Goal: Check status: Check status

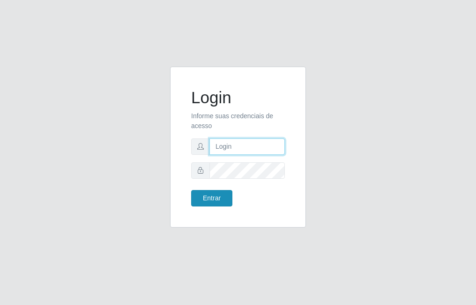
type input "raiane@B7"
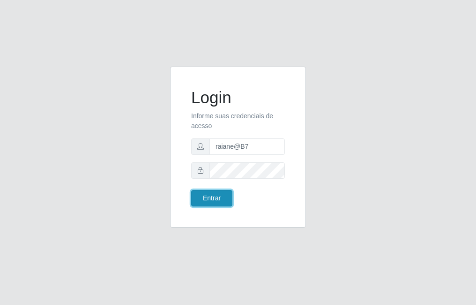
click at [219, 194] on button "Entrar" at bounding box center [211, 198] width 41 height 16
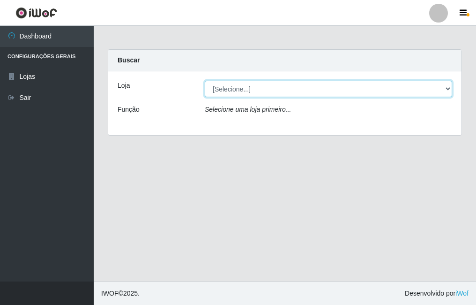
click at [242, 86] on select "[Selecione...] Bemais Supermercados - B7 Oitizeiro" at bounding box center [328, 89] width 247 height 16
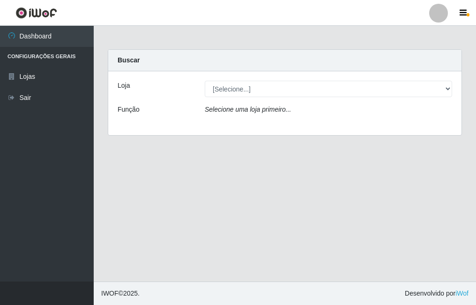
click at [235, 126] on div "Loja [Selecione...] Bemais Supermercados - B7 Oitizeiro Função Selecione uma lo…" at bounding box center [284, 103] width 353 height 64
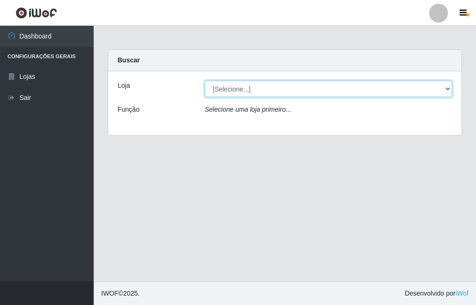
click at [234, 92] on select "[Selecione...] Bemais Supermercados - B7 Oitizeiro" at bounding box center [328, 89] width 247 height 16
select select "411"
click at [205, 81] on select "[Selecione...] Bemais Supermercados - B7 Oitizeiro" at bounding box center [328, 89] width 247 height 16
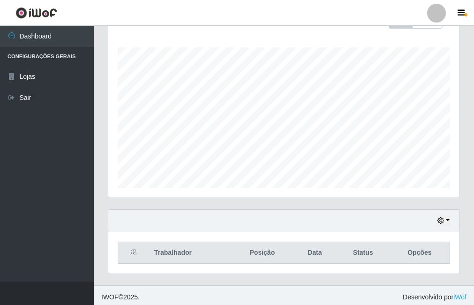
scroll to position [151, 0]
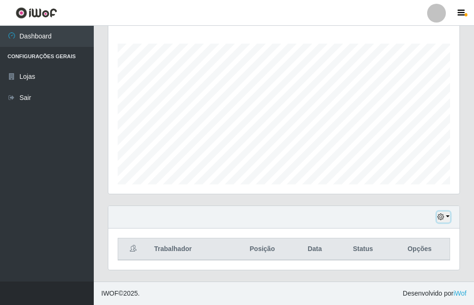
click at [442, 218] on icon "button" at bounding box center [440, 216] width 7 height 7
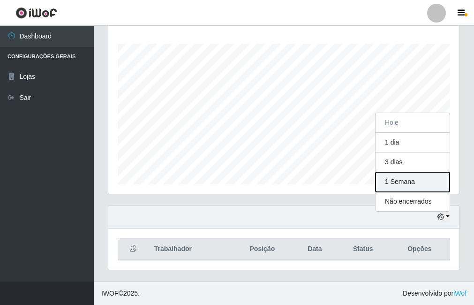
click at [409, 183] on button "1 Semana" at bounding box center [412, 182] width 74 height 20
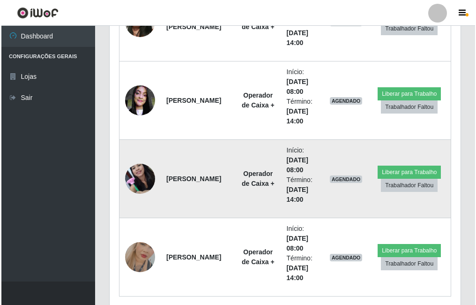
scroll to position [526, 0]
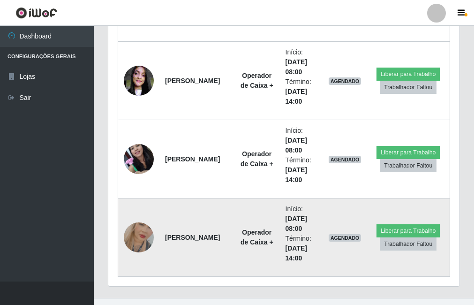
click at [135, 237] on img at bounding box center [139, 236] width 30 height 53
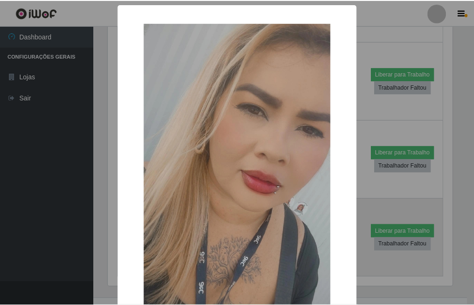
scroll to position [194, 346]
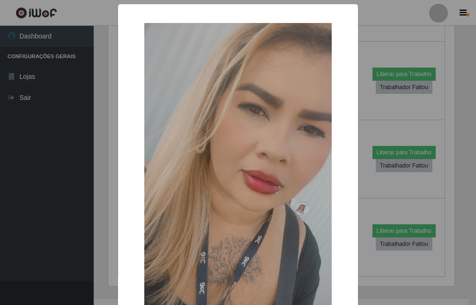
click at [98, 161] on div "× OK Cancel" at bounding box center [238, 152] width 476 height 305
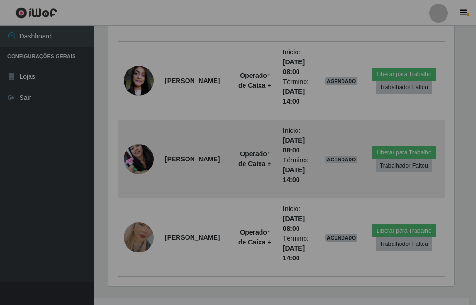
scroll to position [194, 351]
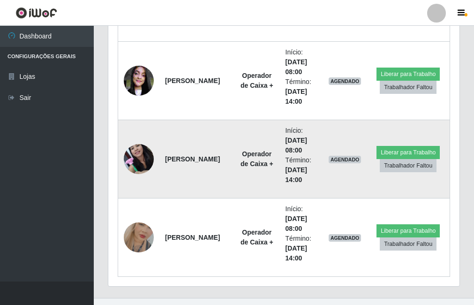
click at [136, 158] on img at bounding box center [139, 159] width 30 height 40
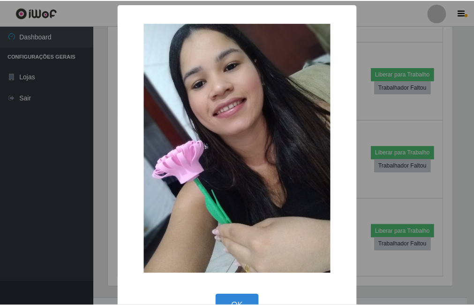
scroll to position [194, 346]
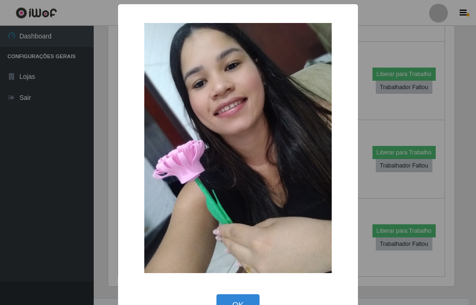
click at [100, 165] on div "× OK Cancel" at bounding box center [238, 152] width 476 height 305
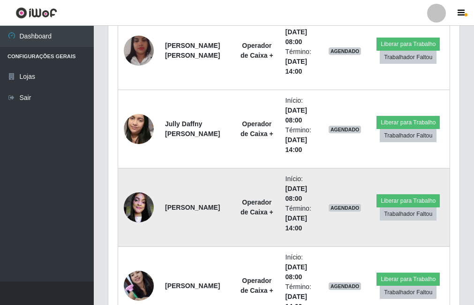
scroll to position [385, 0]
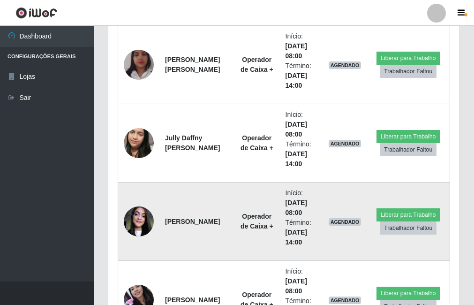
click at [135, 226] on img at bounding box center [139, 221] width 30 height 40
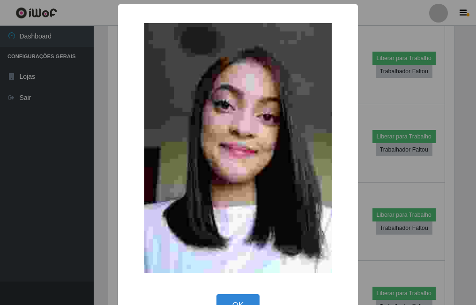
click at [107, 217] on div "× OK Cancel" at bounding box center [238, 152] width 476 height 305
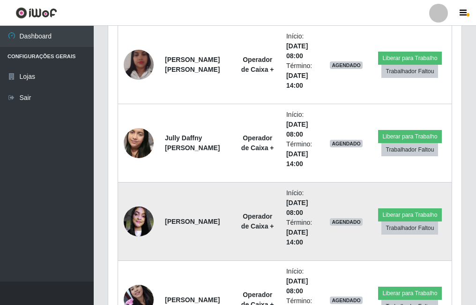
scroll to position [194, 351]
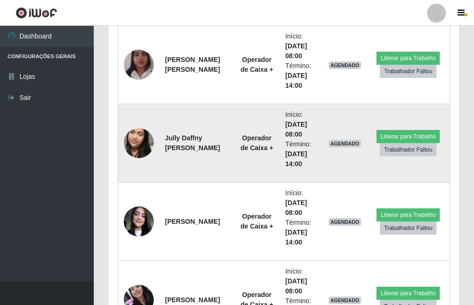
click at [138, 150] on img at bounding box center [139, 142] width 30 height 53
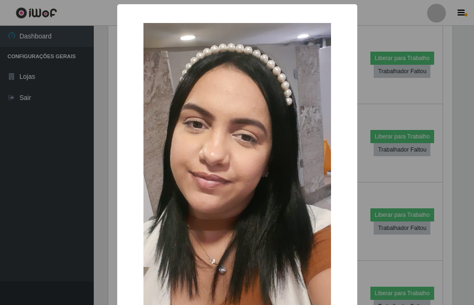
scroll to position [194, 346]
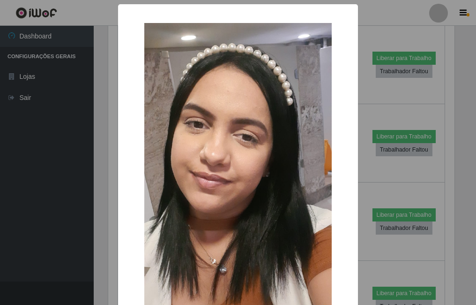
click at [103, 153] on div "× OK Cancel" at bounding box center [238, 152] width 476 height 305
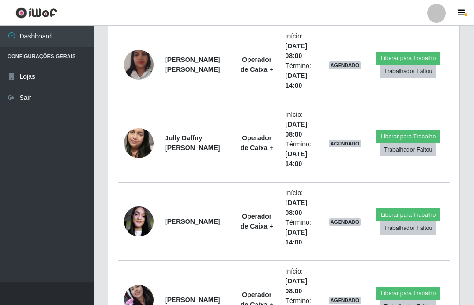
scroll to position [198, 0]
